Goal: Task Accomplishment & Management: Manage account settings

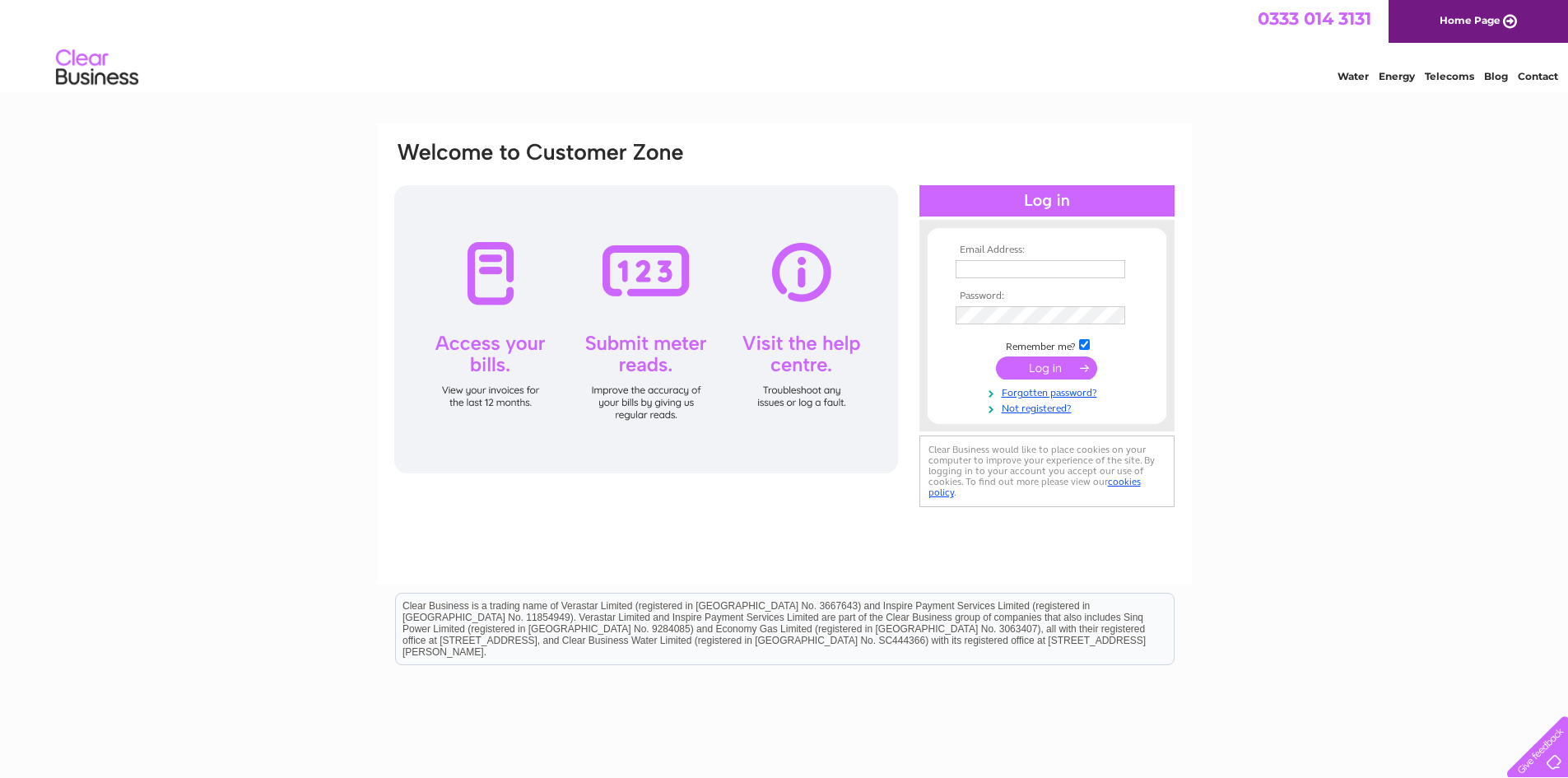
type input "[PERSON_NAME][EMAIL_ADDRESS][DOMAIN_NAME]"
click at [1038, 374] on input "submit" at bounding box center [1046, 368] width 101 height 23
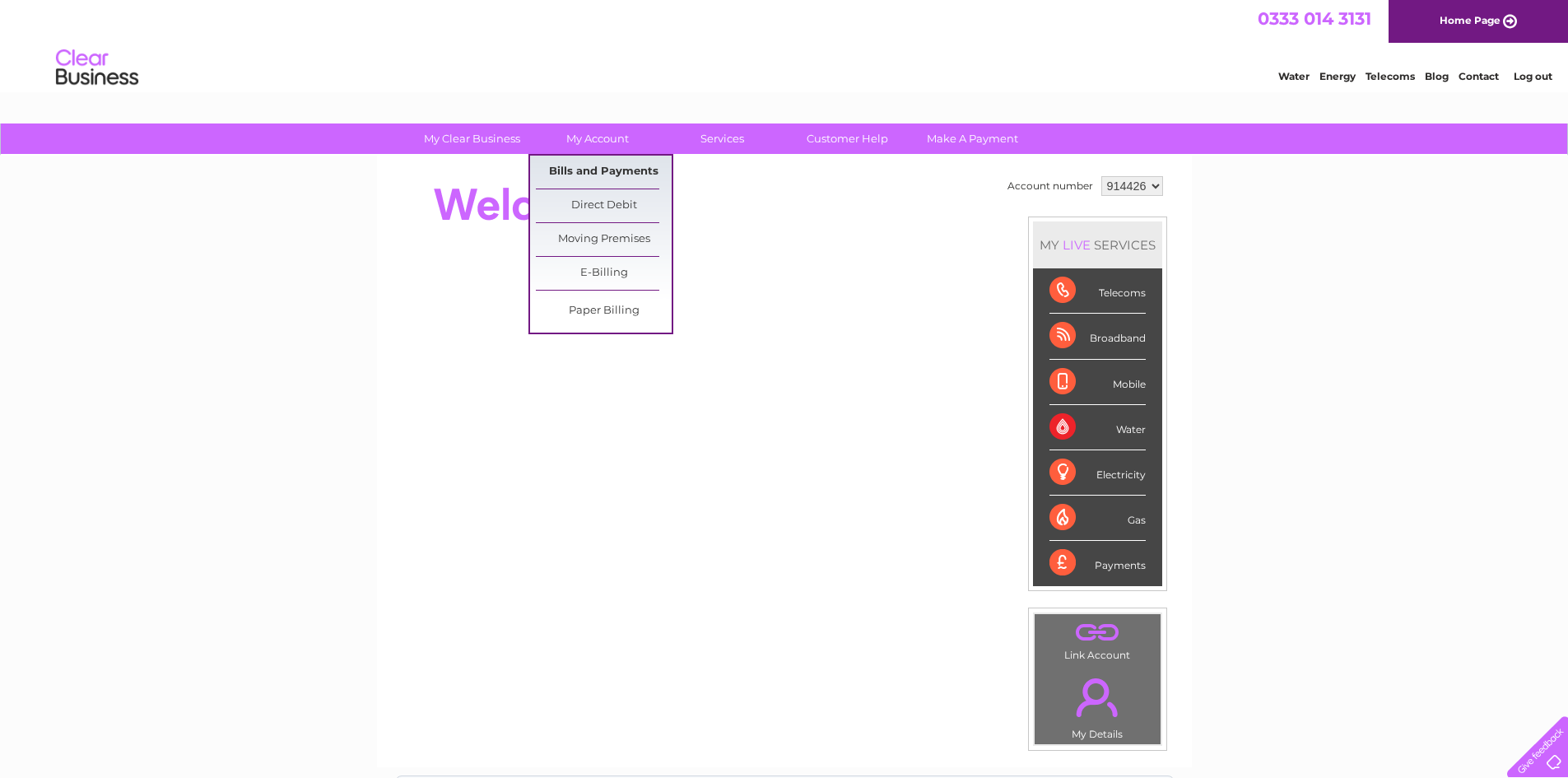
click at [590, 175] on link "Bills and Payments" at bounding box center [604, 172] width 136 height 33
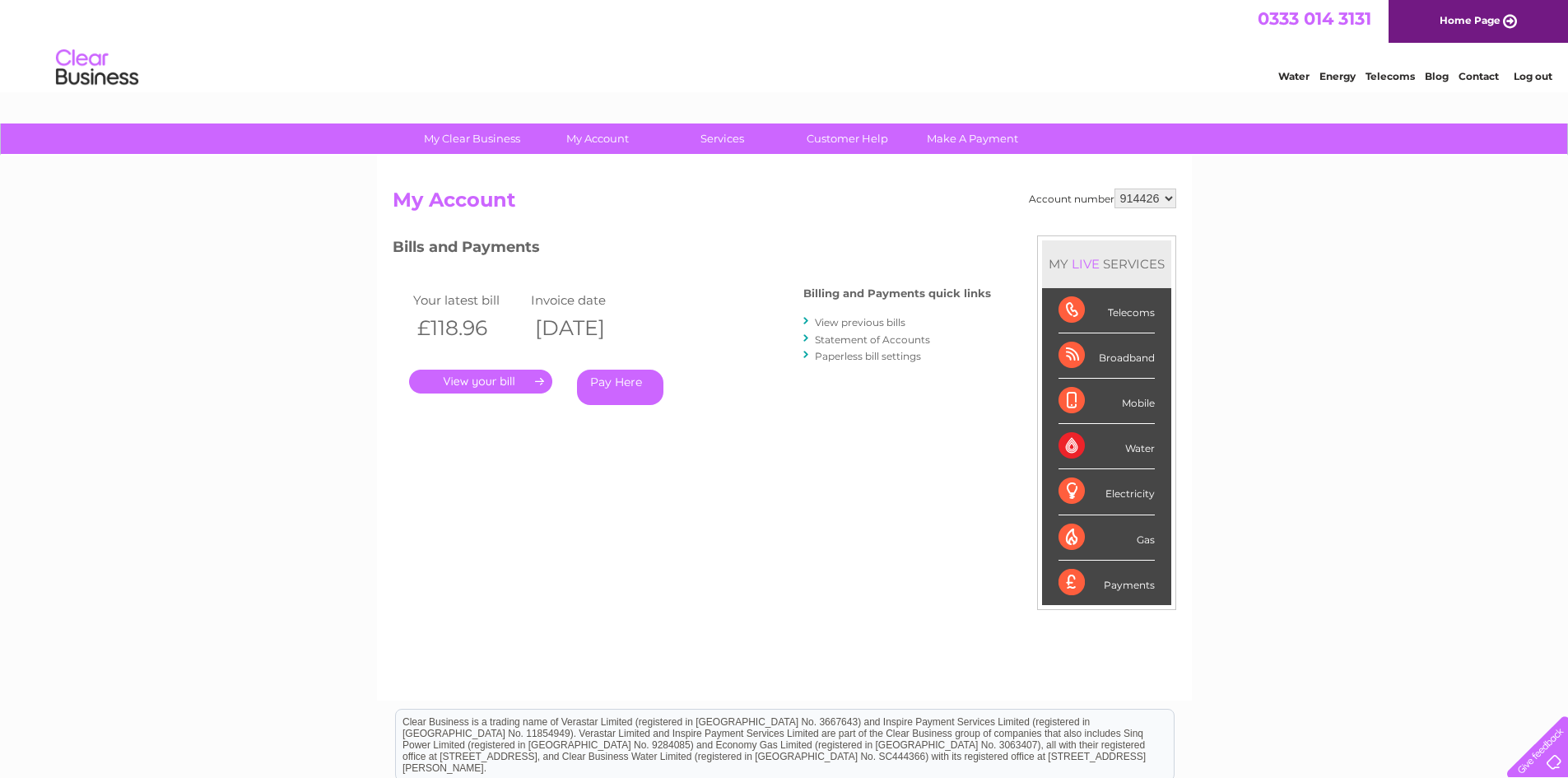
click at [479, 383] on link "." at bounding box center [480, 382] width 143 height 24
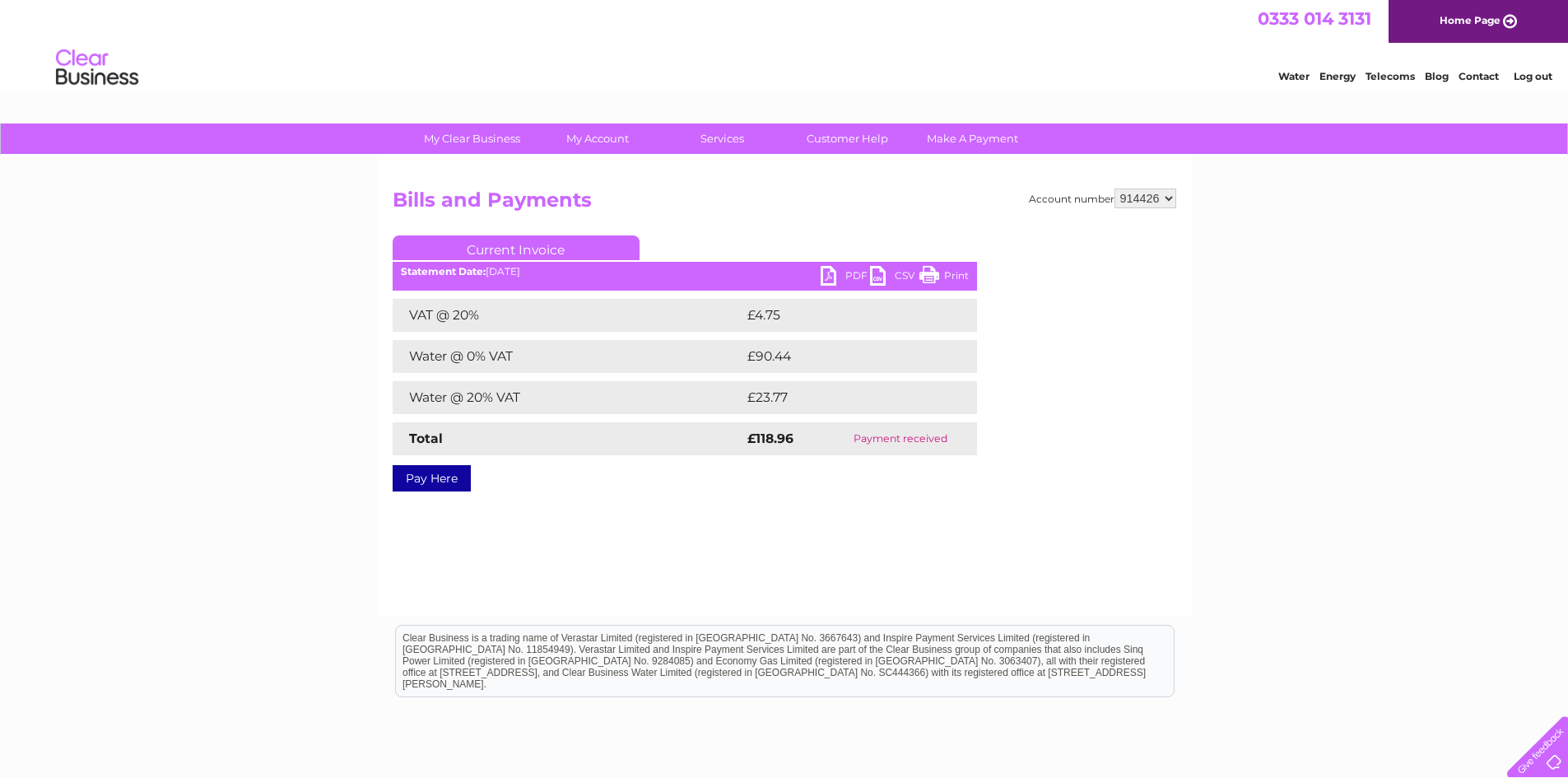
click at [845, 271] on link "PDF" at bounding box center [846, 278] width 50 height 24
